Goal: Task Accomplishment & Management: Complete application form

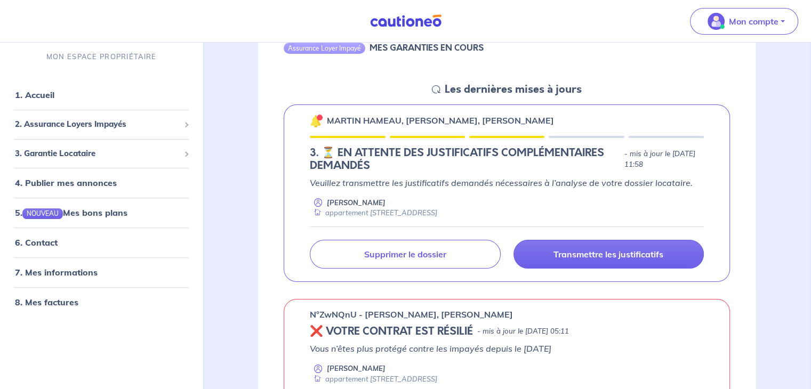
scroll to position [130, 0]
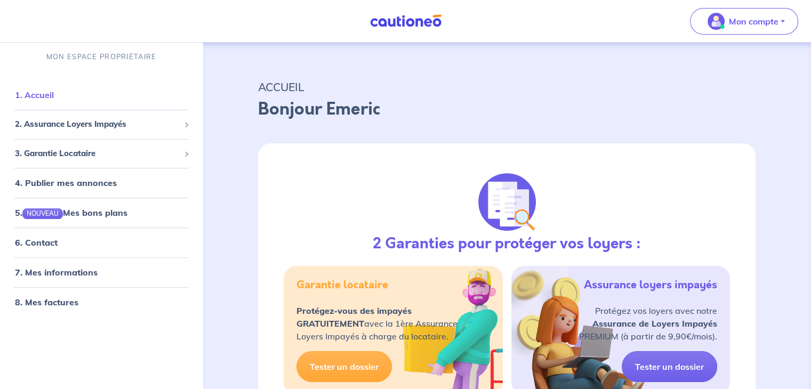
click at [52, 99] on link "1. Accueil" at bounding box center [34, 95] width 39 height 11
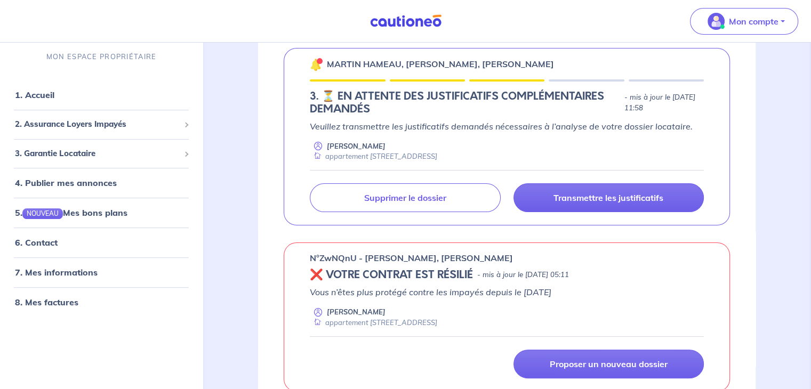
scroll to position [192, 0]
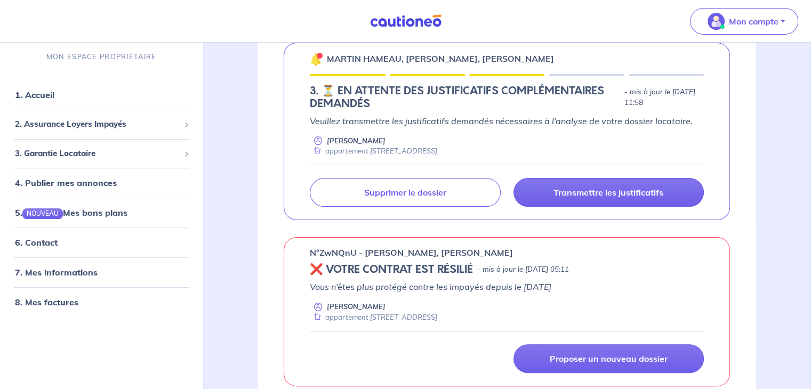
click at [488, 124] on p "Veuillez transmettre les justificatifs demandés nécessaires à l’analyse de votr…" at bounding box center [507, 121] width 394 height 13
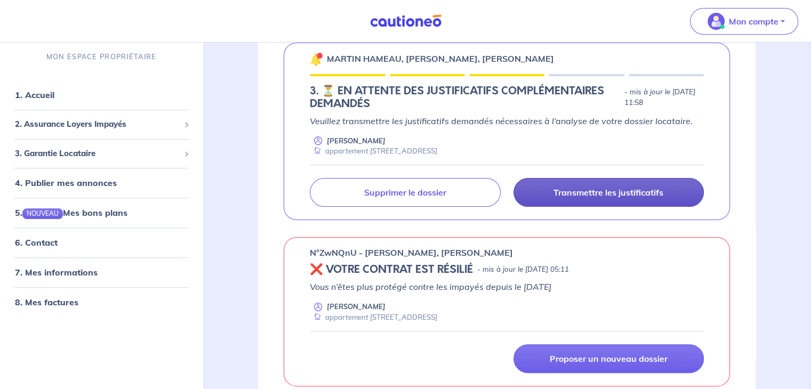
click at [562, 187] on p "Transmettre les justificatifs" at bounding box center [608, 192] width 110 height 11
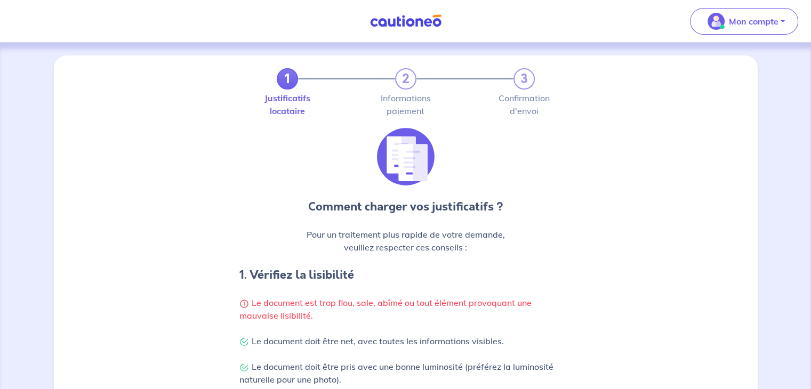
click at [410, 18] on img at bounding box center [406, 20] width 80 height 13
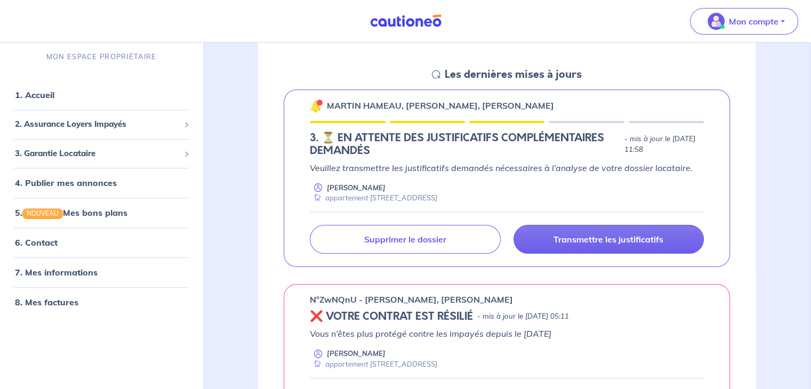
scroll to position [145, 0]
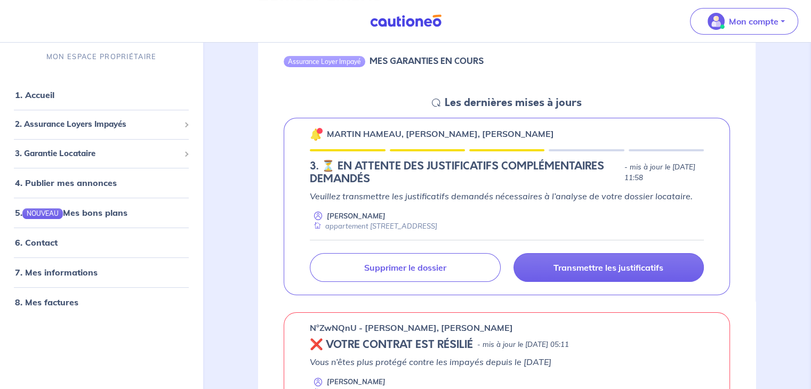
scroll to position [117, 0]
click at [673, 189] on p "Veuillez transmettre les justificatifs demandés nécessaires à l’analyse de votr…" at bounding box center [507, 195] width 394 height 13
click at [520, 146] on div "MARTIN HAMEAU, [PERSON_NAME], [PERSON_NAME] 3. ⏳️️ EN ATTENTE DES JUSTIFICATIFS…" at bounding box center [507, 206] width 446 height 178
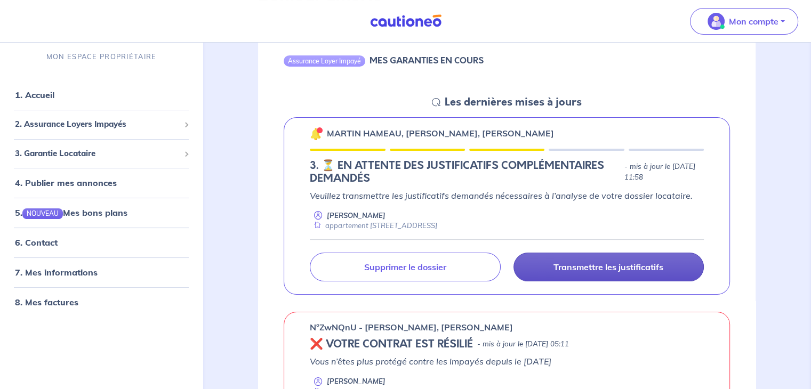
click at [611, 262] on p "Transmettre les justificatifs" at bounding box center [608, 267] width 110 height 11
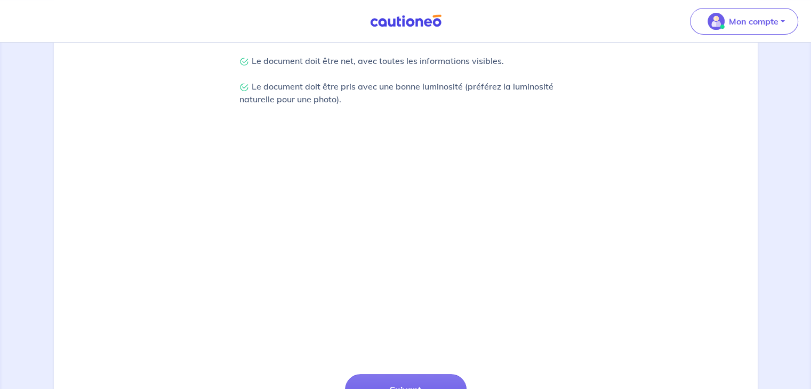
scroll to position [374, 0]
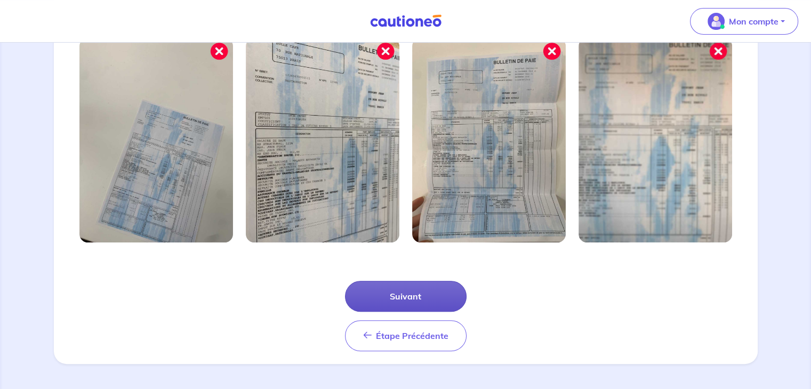
click at [409, 310] on button "Suivant" at bounding box center [406, 296] width 122 height 31
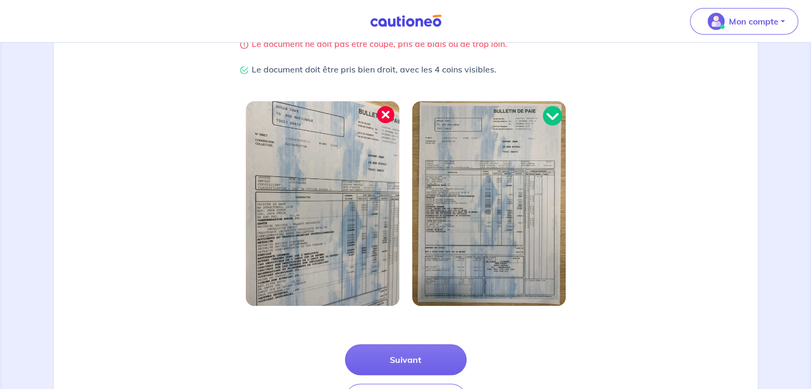
scroll to position [322, 0]
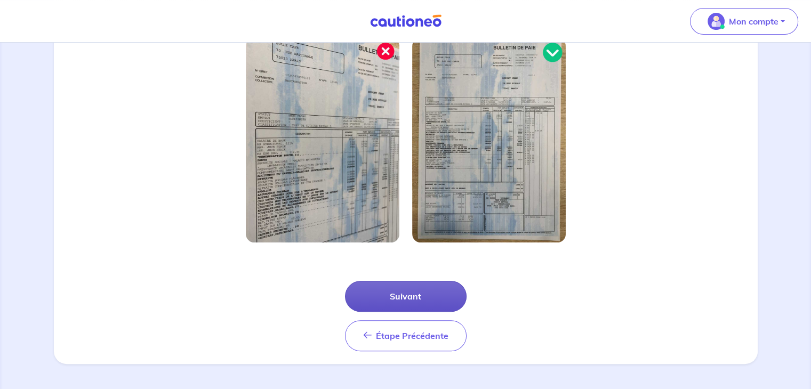
click at [399, 295] on button "Suivant" at bounding box center [406, 296] width 122 height 31
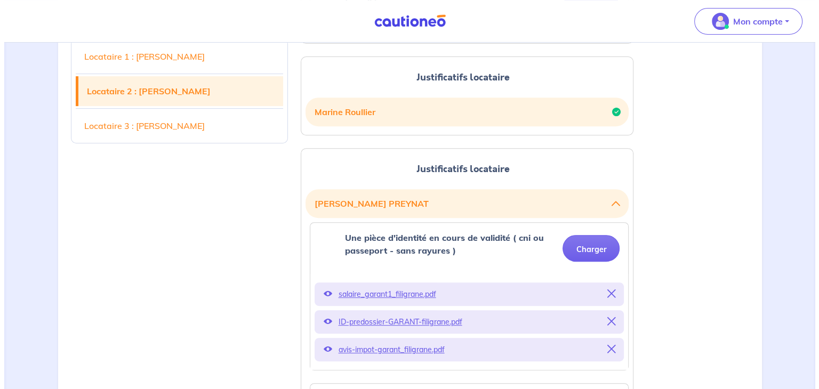
scroll to position [433, 0]
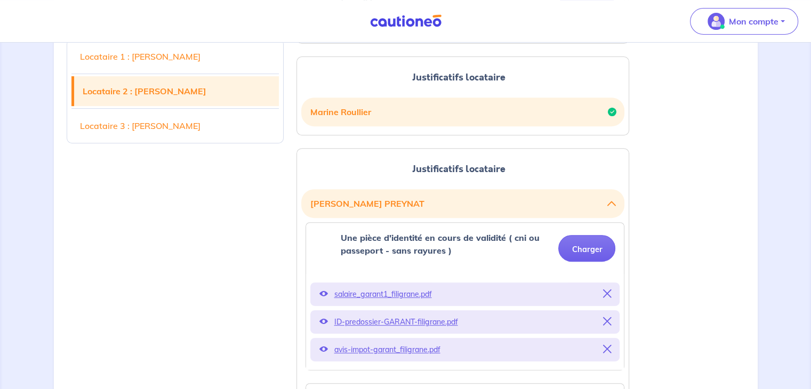
click at [390, 314] on p "ID-predossier-GARANT-filigrane.pdf" at bounding box center [465, 321] width 262 height 15
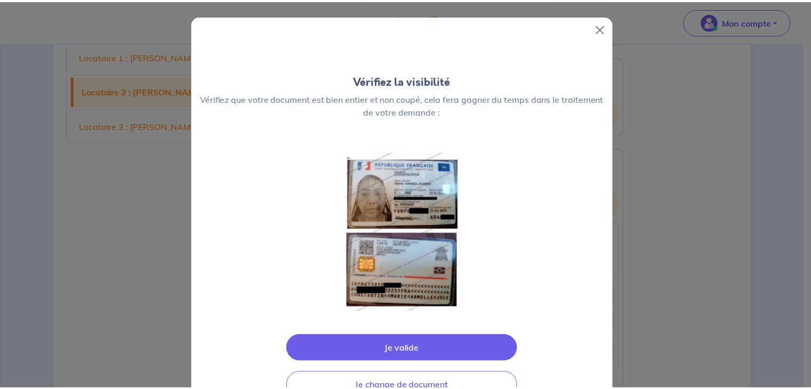
scroll to position [40, 0]
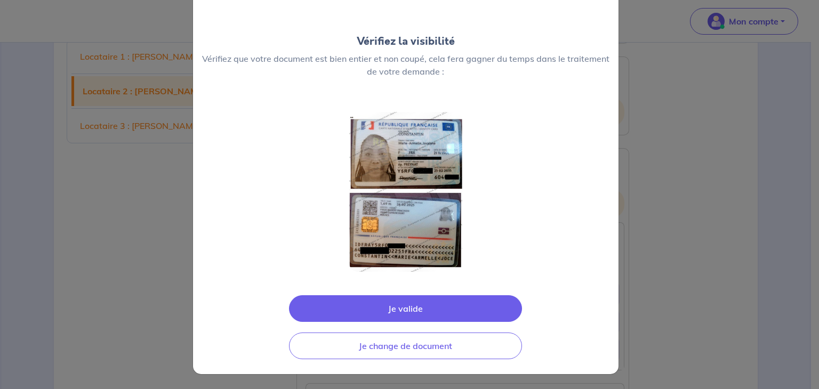
click at [452, 305] on button "Je valide" at bounding box center [405, 308] width 233 height 27
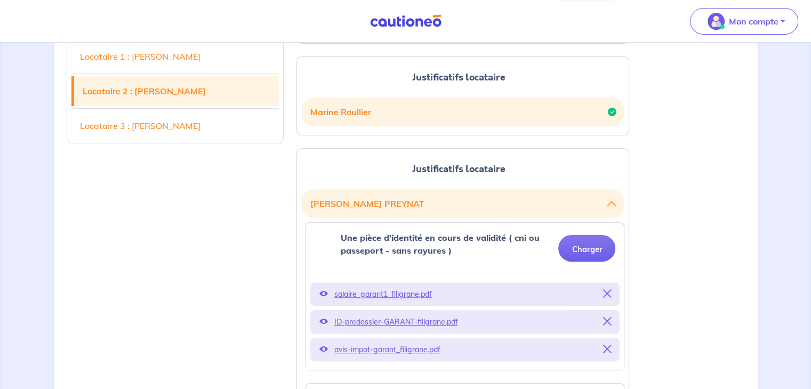
click at [417, 314] on p "ID-predossier-GARANT-filigrane.pdf" at bounding box center [465, 321] width 262 height 15
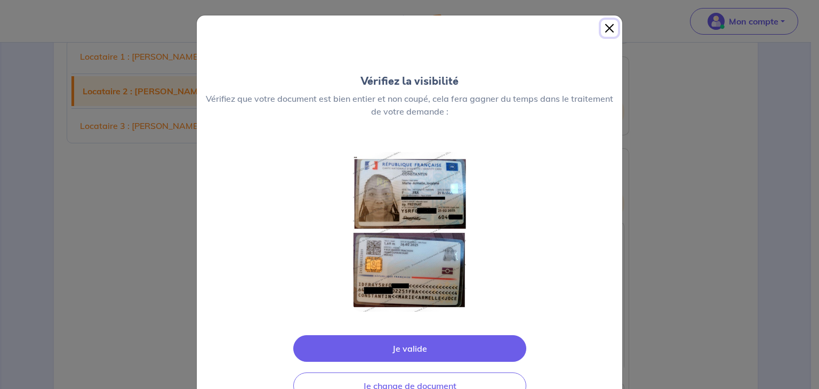
click at [609, 25] on button "Close" at bounding box center [609, 28] width 17 height 17
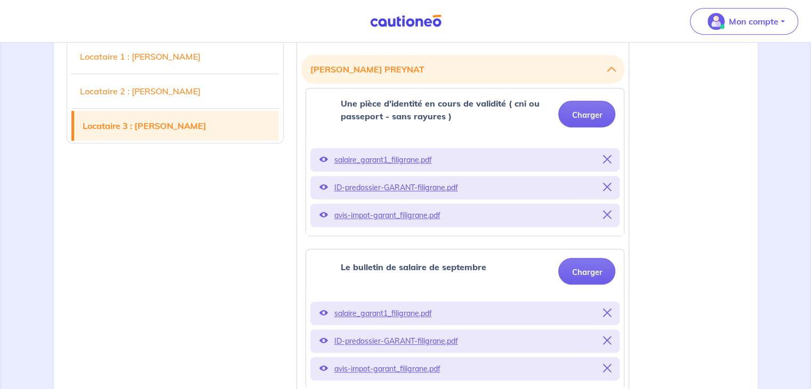
scroll to position [567, 0]
drag, startPoint x: 610, startPoint y: 144, endPoint x: 430, endPoint y: 405, distance: 316.8
click at [430, 389] on html "Mon compte Me déconnecter 1 2 3 Justificatifs locataire Informations paiement C…" at bounding box center [405, 134] width 811 height 1403
click at [409, 180] on p "ID-predossier-GARANT-filigrane.pdf" at bounding box center [465, 187] width 262 height 15
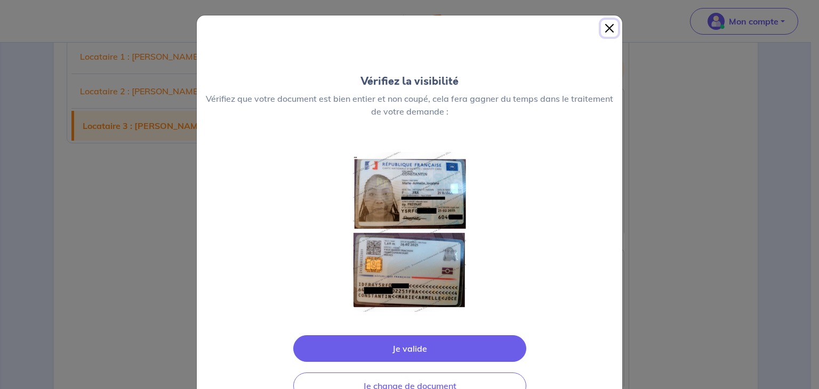
click at [607, 28] on button "Close" at bounding box center [609, 28] width 17 height 17
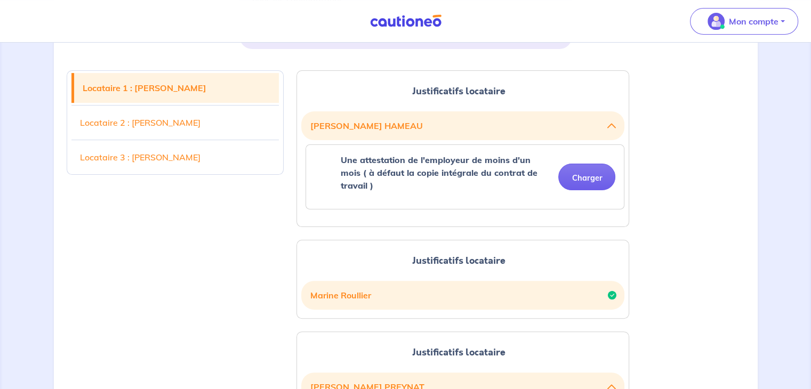
scroll to position [251, 0]
